Goal: Task Accomplishment & Management: Manage account settings

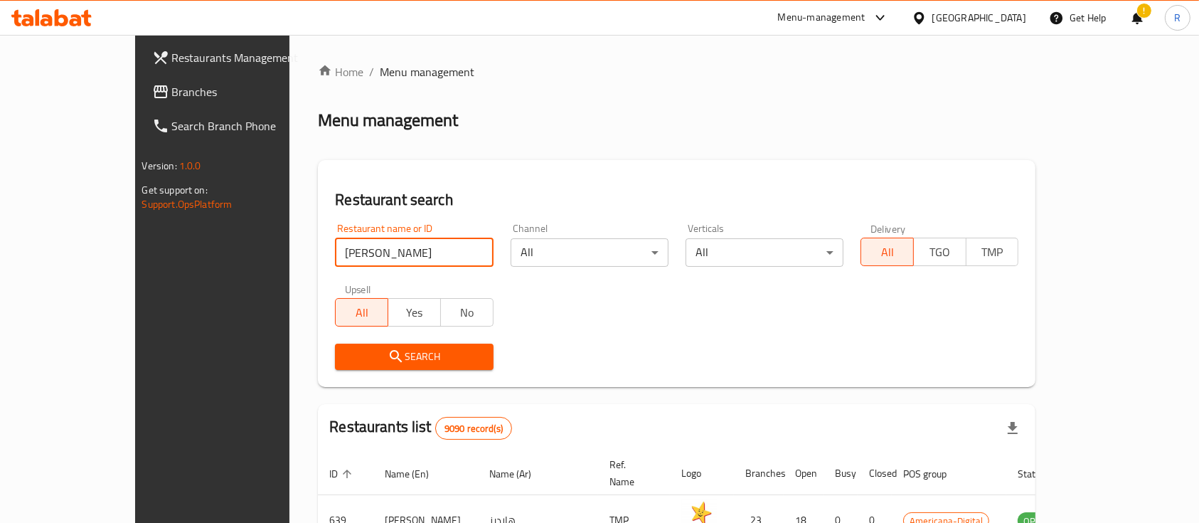
type input "pak pakwan"
click button "Search" at bounding box center [414, 356] width 158 height 26
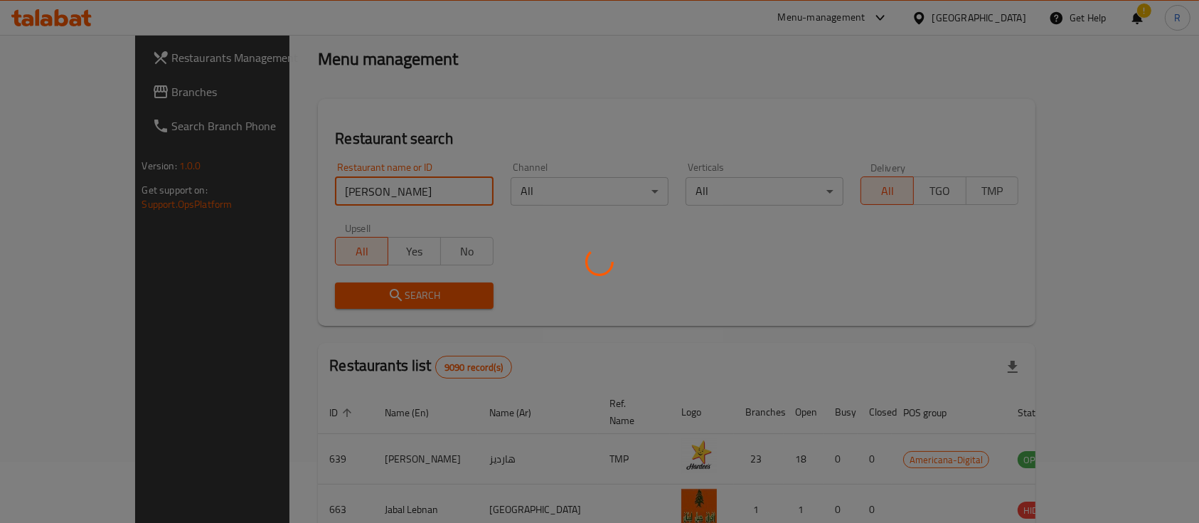
scroll to position [83, 0]
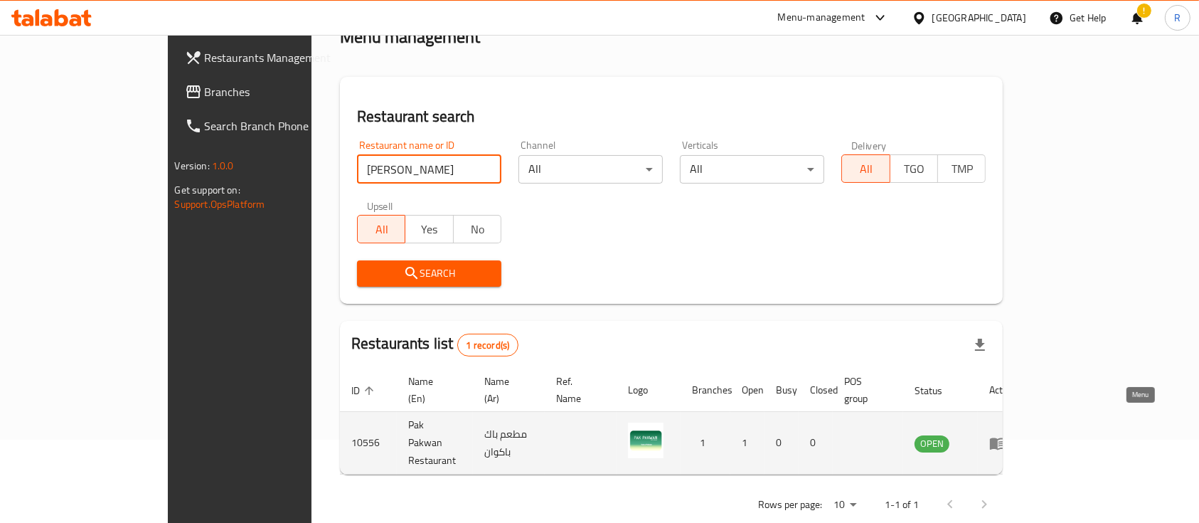
click at [1005, 437] on icon "enhanced table" at bounding box center [998, 443] width 16 height 12
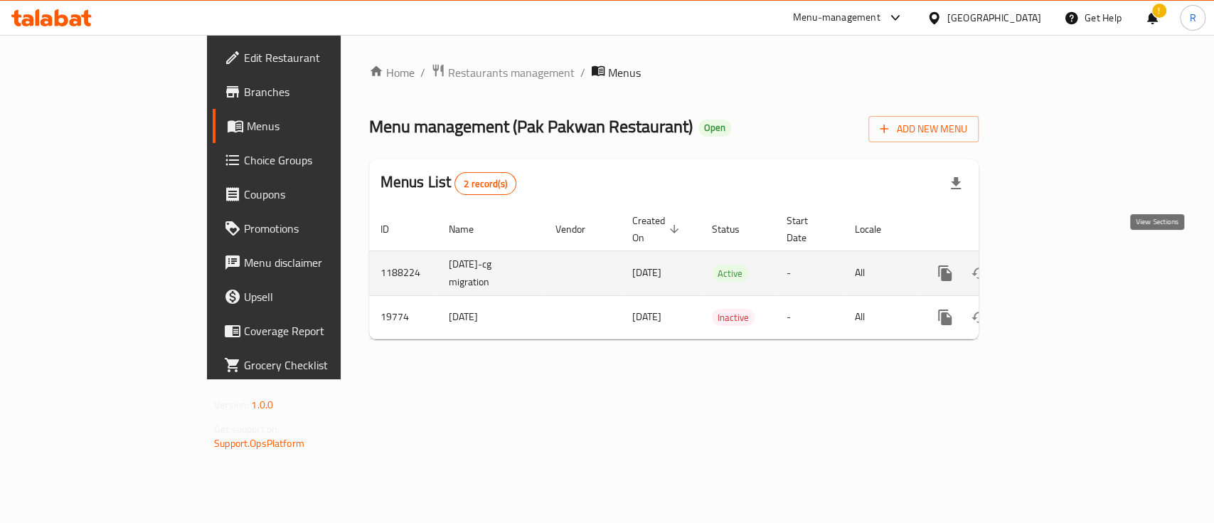
click at [1056, 264] on icon "enhanced table" at bounding box center [1047, 272] width 17 height 17
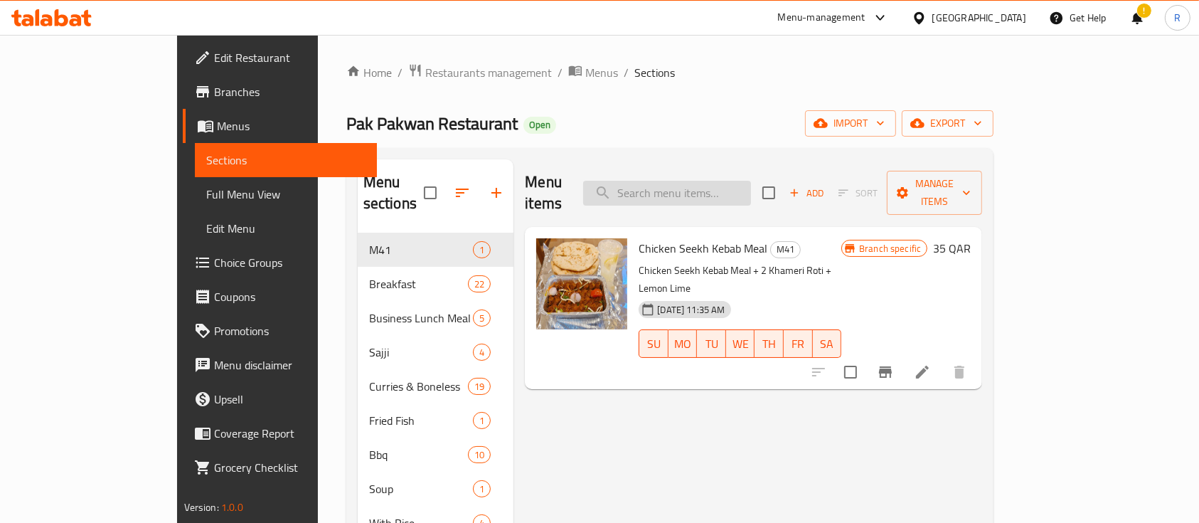
click at [710, 181] on input "search" at bounding box center [667, 193] width 168 height 25
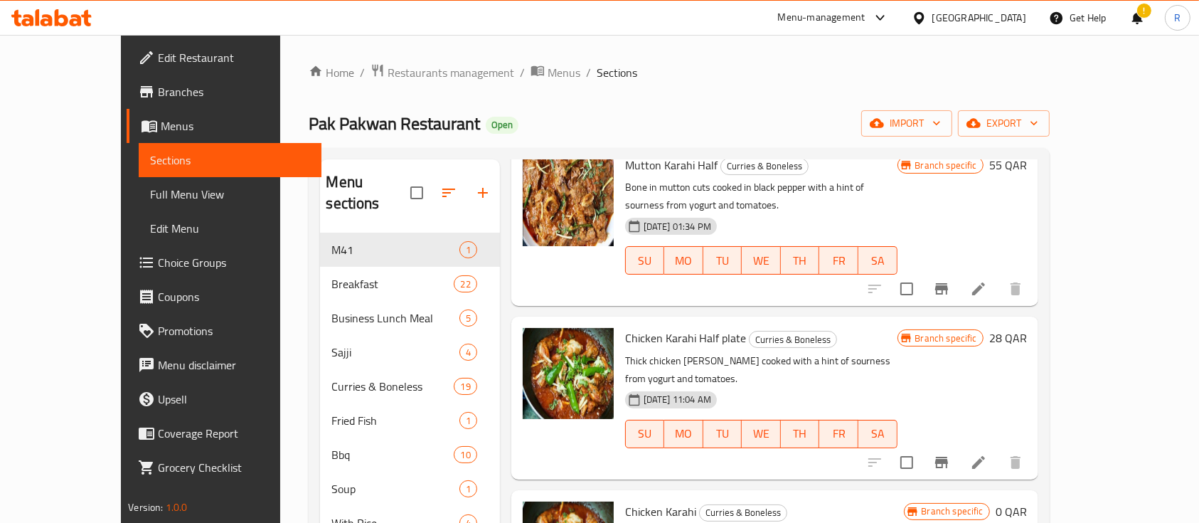
scroll to position [85, 0]
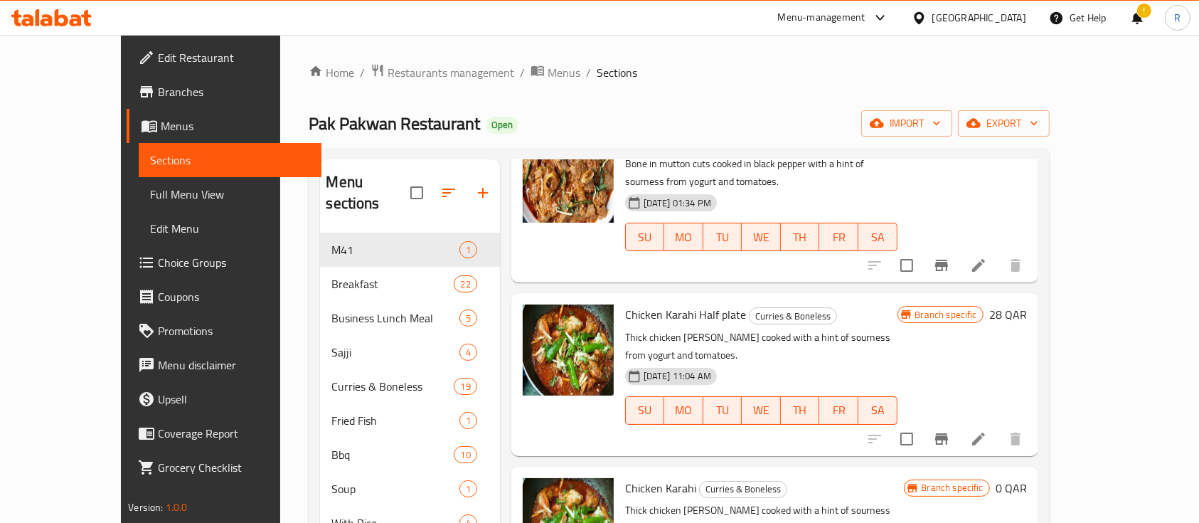
type input "karahi"
click at [948, 433] on icon "Branch-specific-item" at bounding box center [941, 438] width 13 height 11
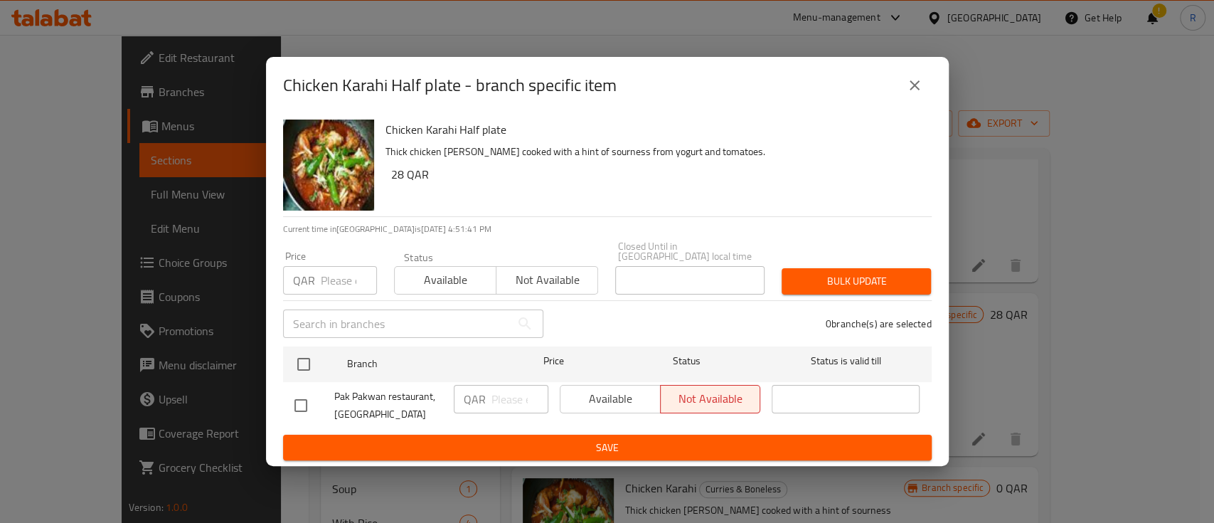
click at [291, 395] on input "checkbox" at bounding box center [301, 405] width 30 height 30
checkbox input "true"
click at [582, 385] on button "Available" at bounding box center [609, 399] width 101 height 28
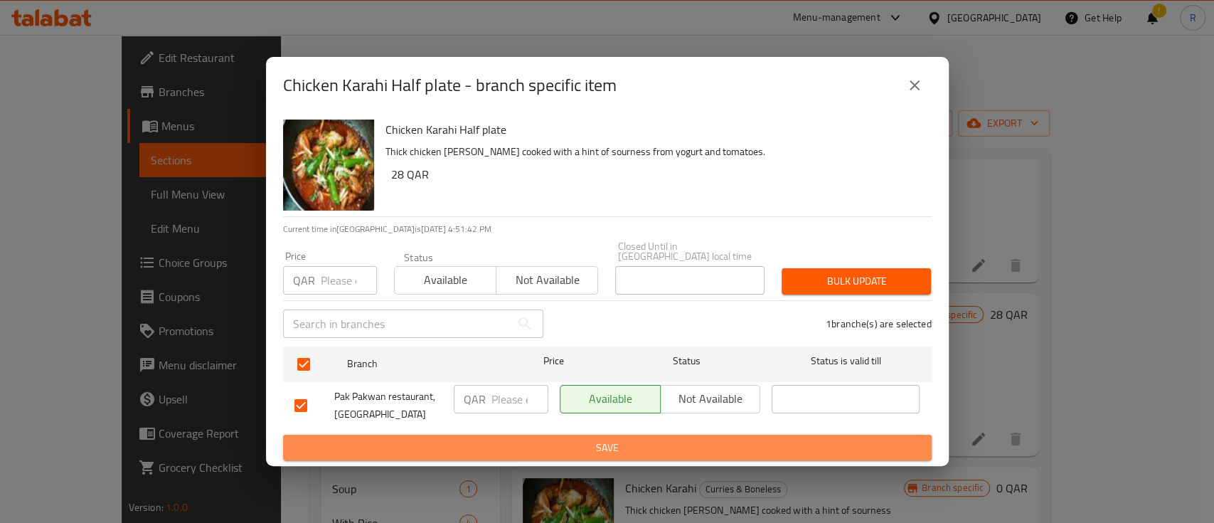
click at [565, 451] on button "Save" at bounding box center [607, 447] width 648 height 26
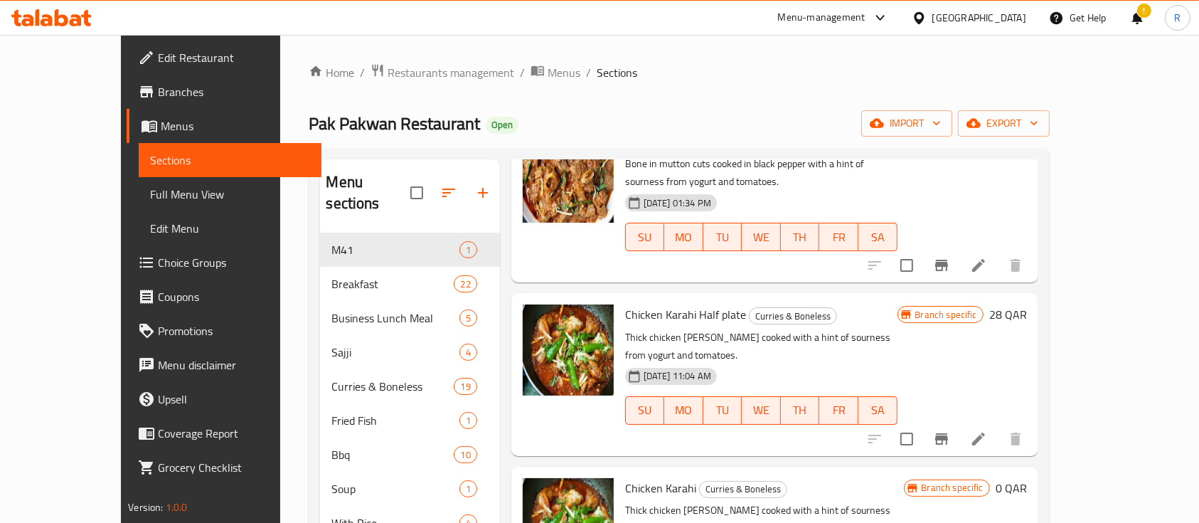
click at [865, 16] on div "Menu-management" at bounding box center [821, 17] width 87 height 17
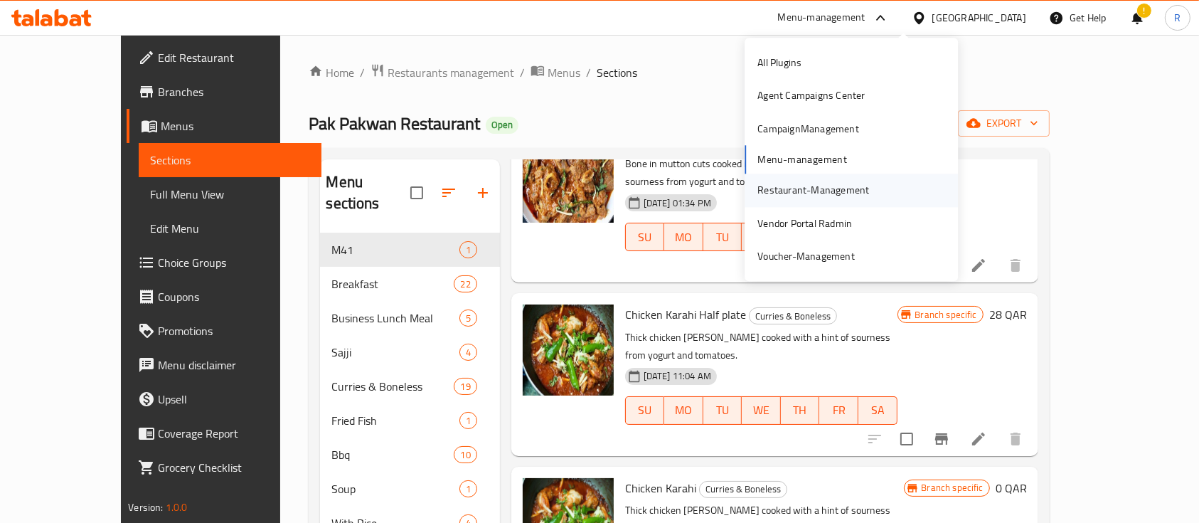
click at [772, 191] on div "Restaurant-Management" at bounding box center [813, 191] width 112 height 16
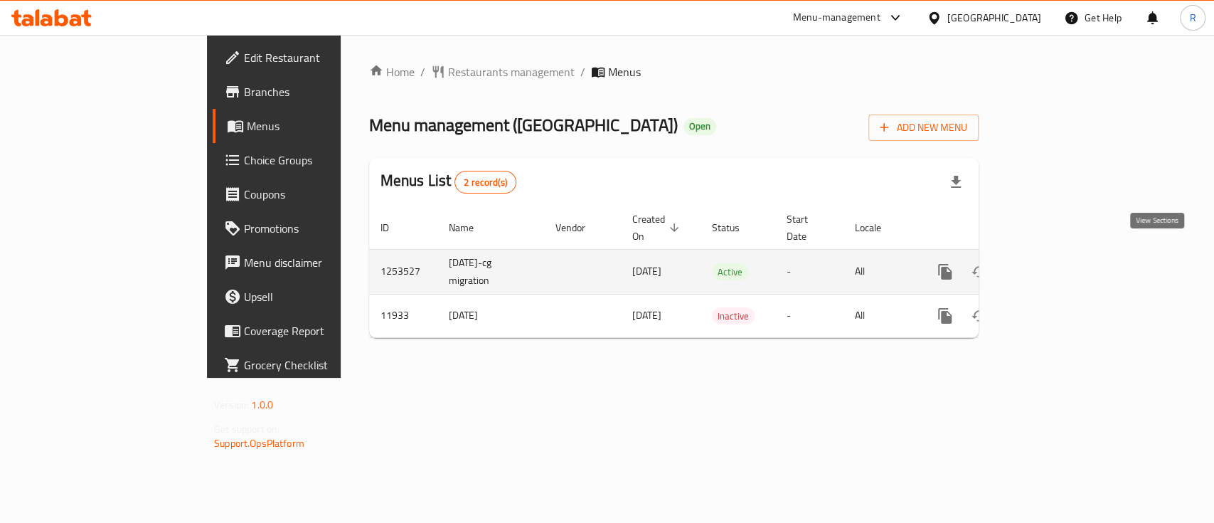
click at [1056, 263] on icon "enhanced table" at bounding box center [1047, 271] width 17 height 17
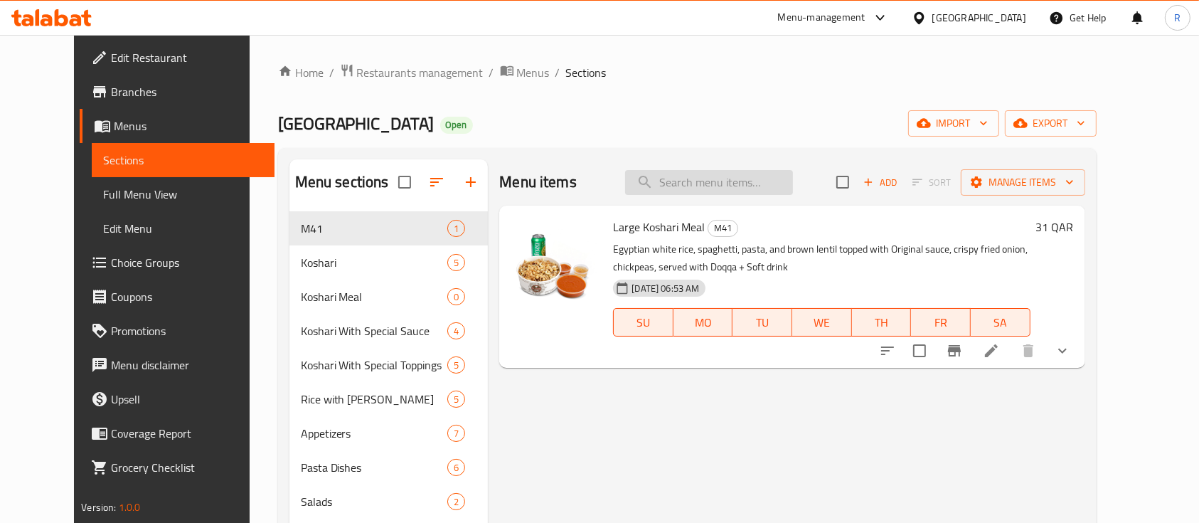
click at [722, 171] on input "search" at bounding box center [709, 182] width 168 height 25
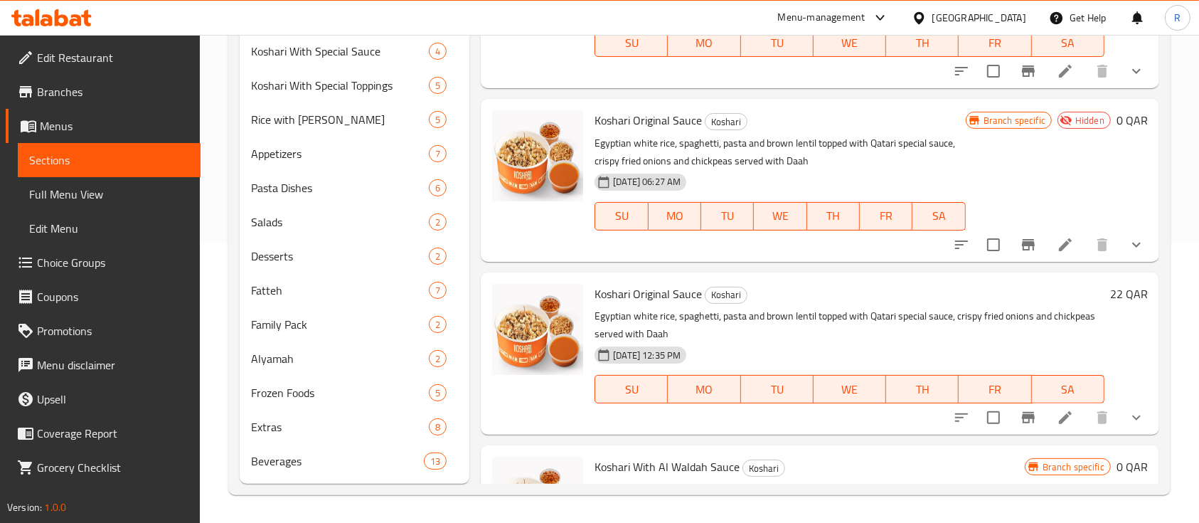
type input "koshari"
drag, startPoint x: 701, startPoint y: 293, endPoint x: 593, endPoint y: 300, distance: 108.3
click at [593, 300] on div "Koshari Original Sauce Koshari Egyptian white rice, spaghetti, pasta and brown …" at bounding box center [849, 353] width 521 height 151
copy h6 "Koshari Original Sauce"
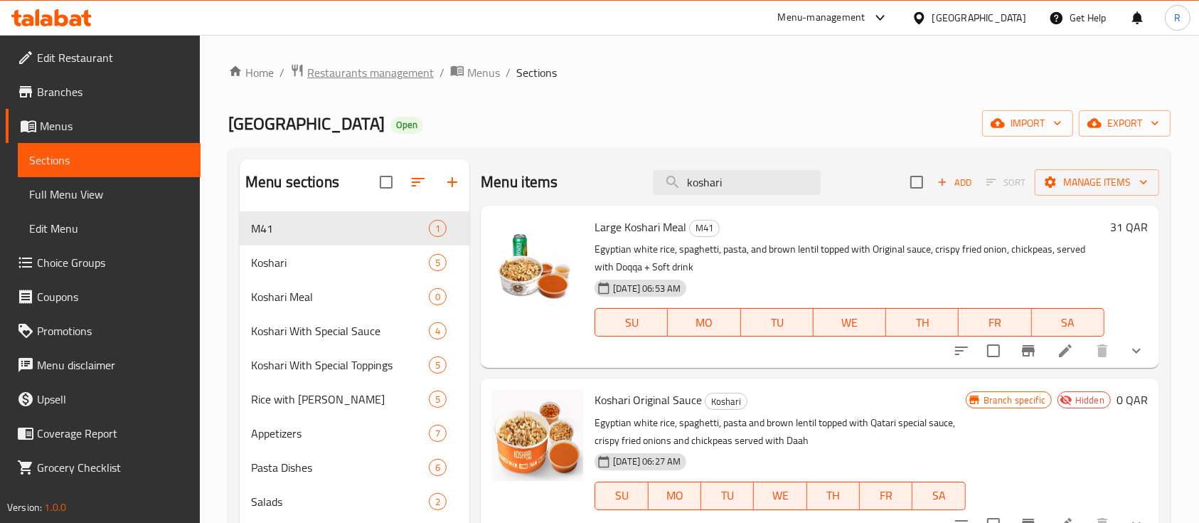
click at [355, 70] on span "Restaurants management" at bounding box center [370, 72] width 127 height 17
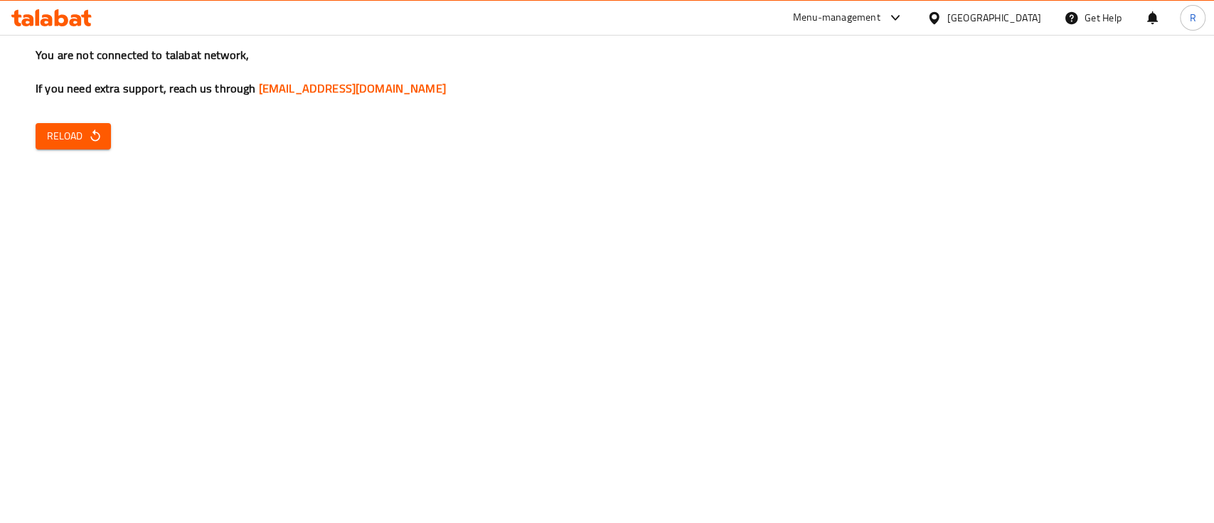
click at [41, 151] on div "You are not connected to talabat network, If you need extra support, reach us t…" at bounding box center [607, 261] width 1214 height 523
click at [65, 138] on span "Reload" at bounding box center [73, 136] width 53 height 18
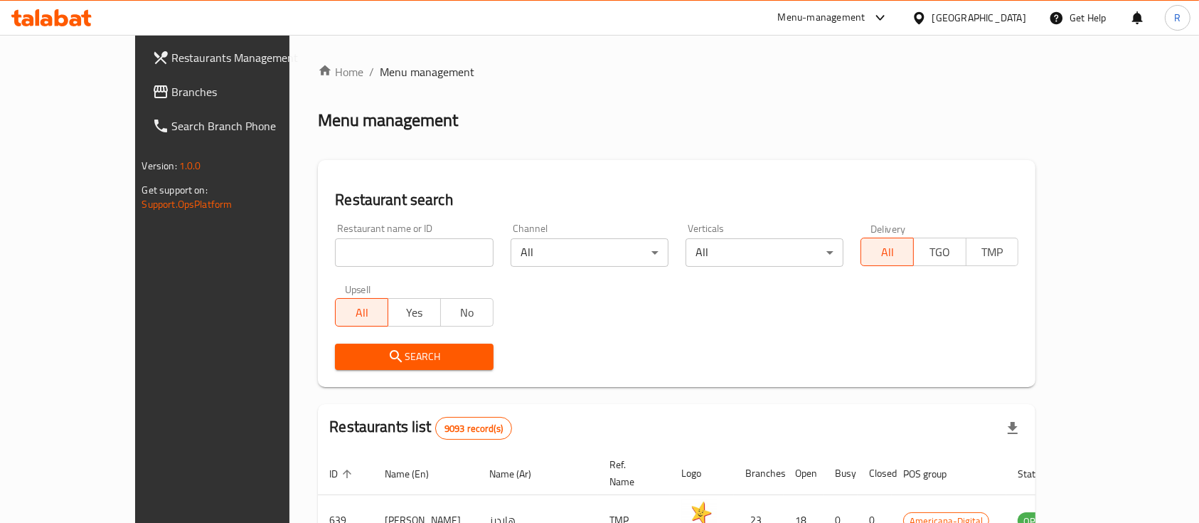
click at [865, 17] on div "Menu-management" at bounding box center [821, 17] width 87 height 17
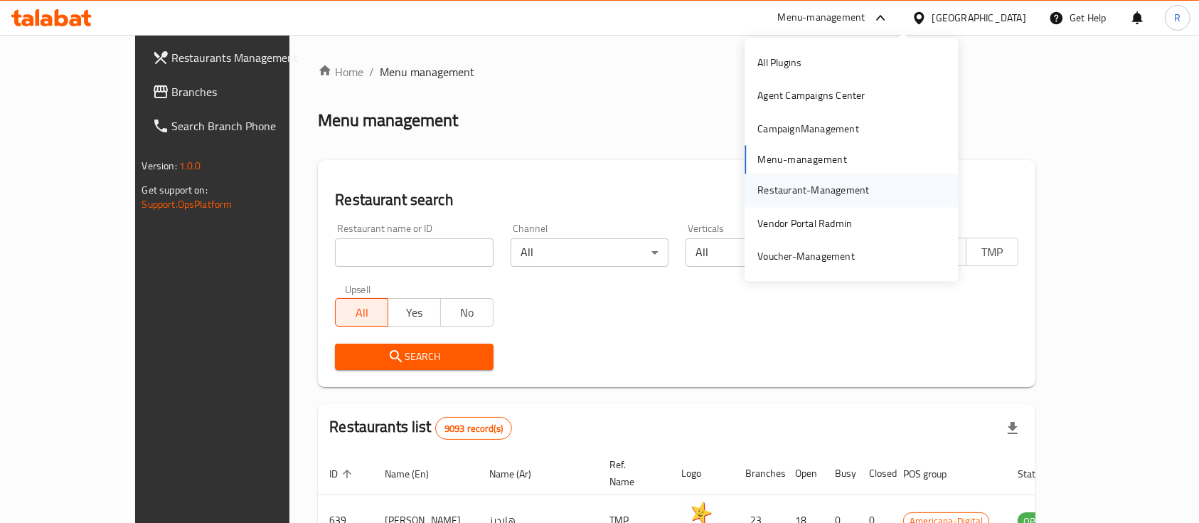
click at [793, 184] on div "Restaurant-Management" at bounding box center [813, 191] width 112 height 16
